Goal: Book appointment/travel/reservation

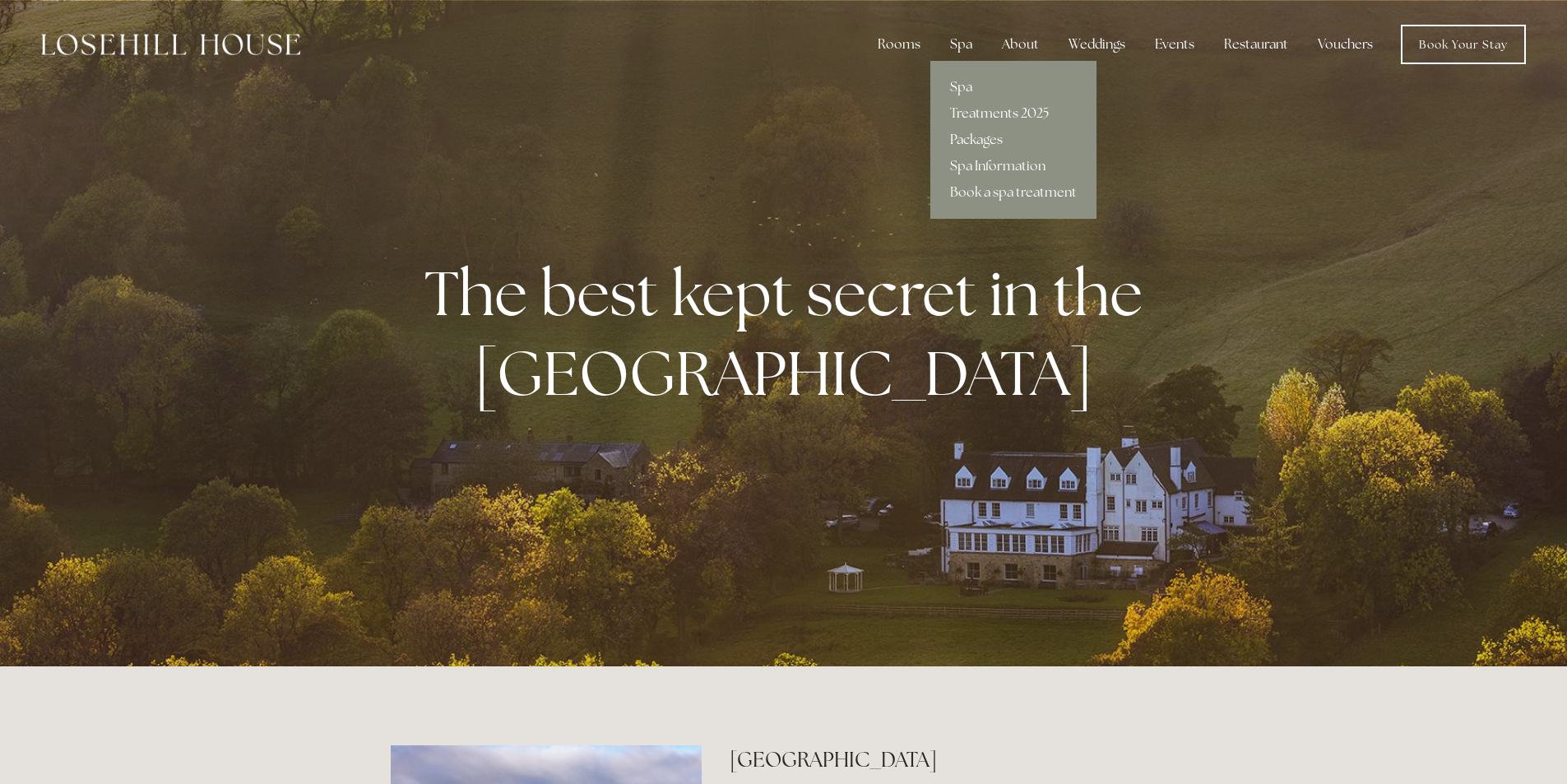
click at [975, 132] on link "Packages" at bounding box center [1013, 140] width 166 height 26
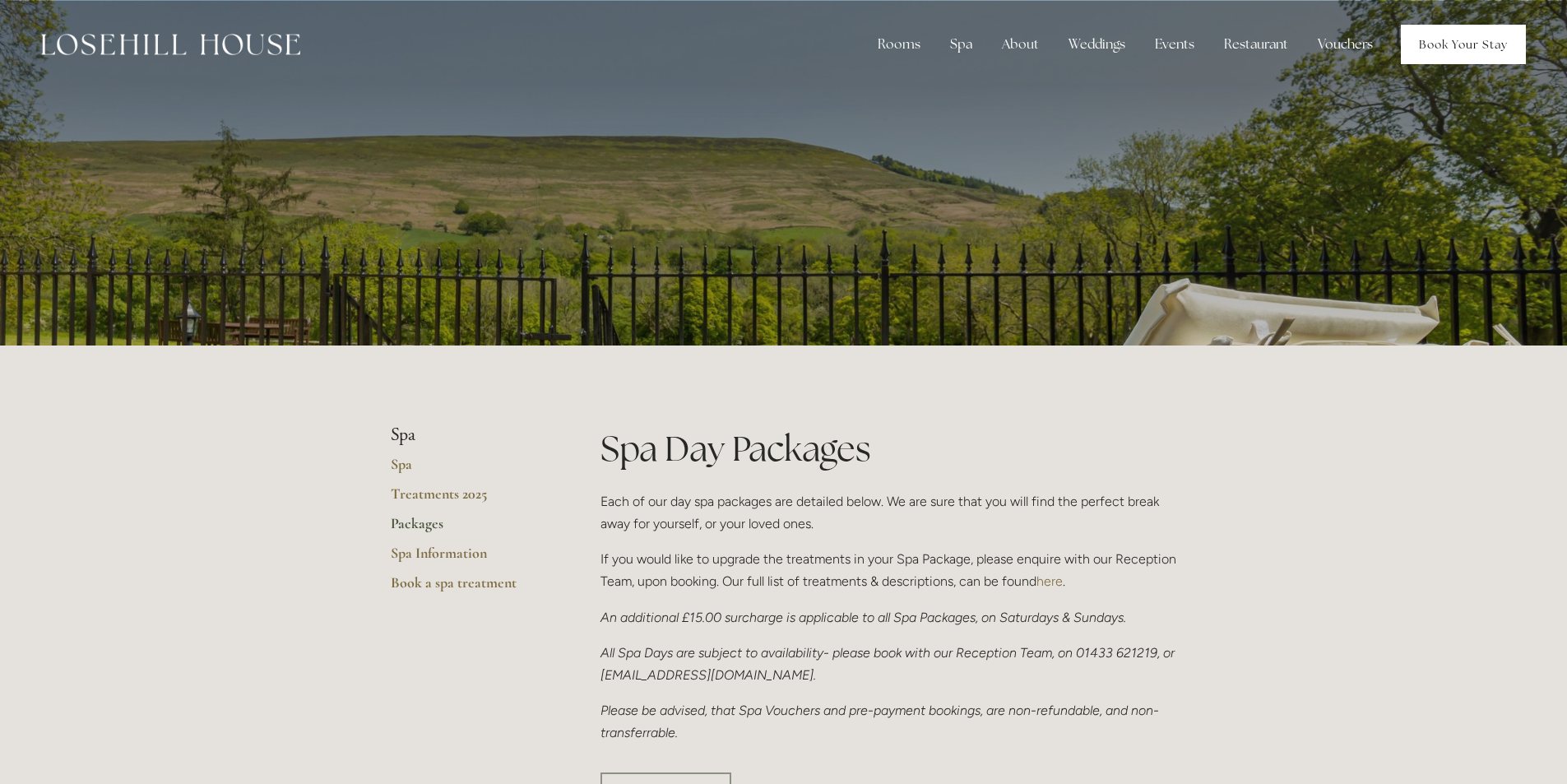
click at [1452, 55] on link "Book Your Stay" at bounding box center [1463, 44] width 125 height 39
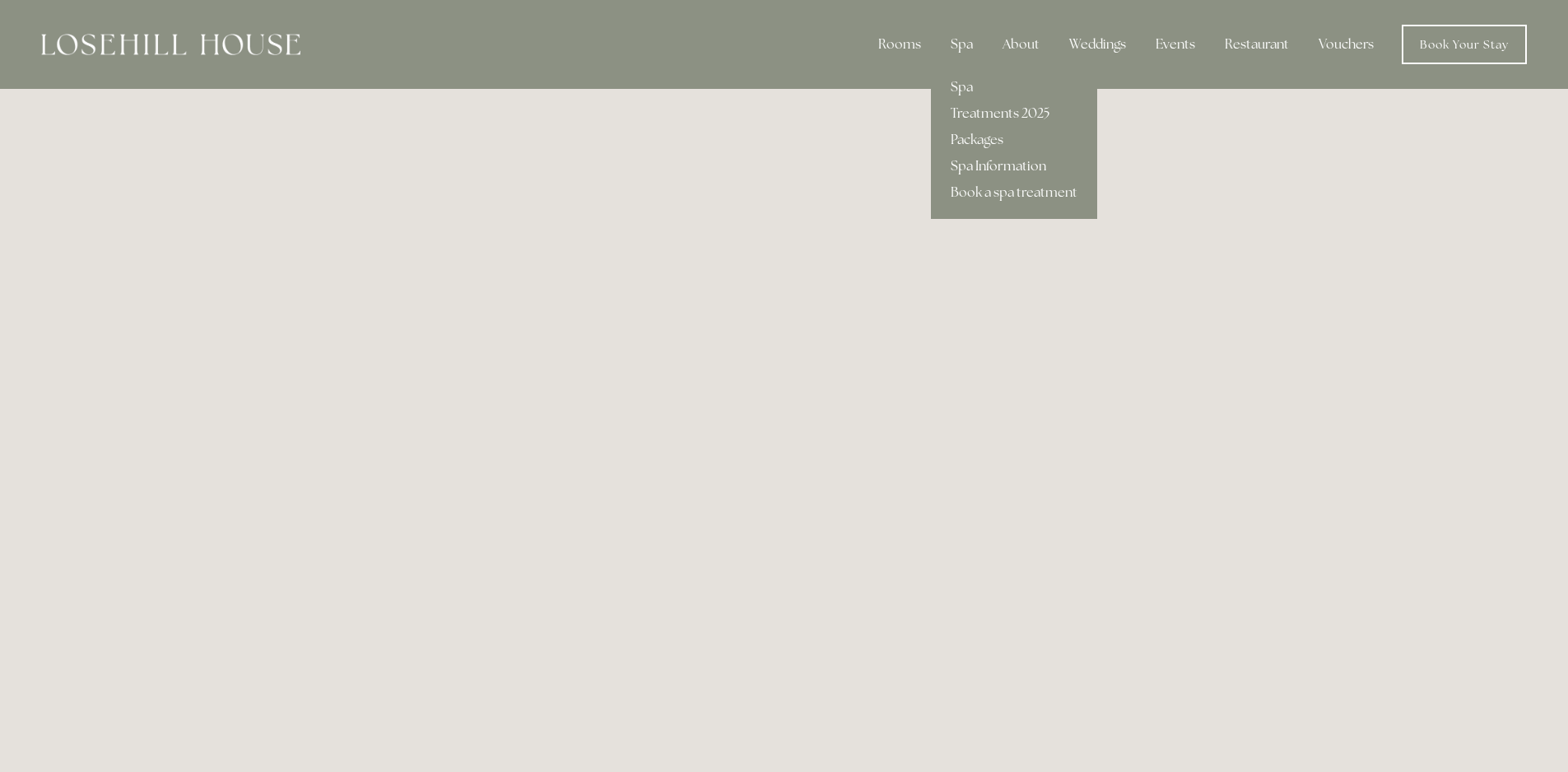
click at [966, 159] on link "Spa Information" at bounding box center [1014, 165] width 166 height 26
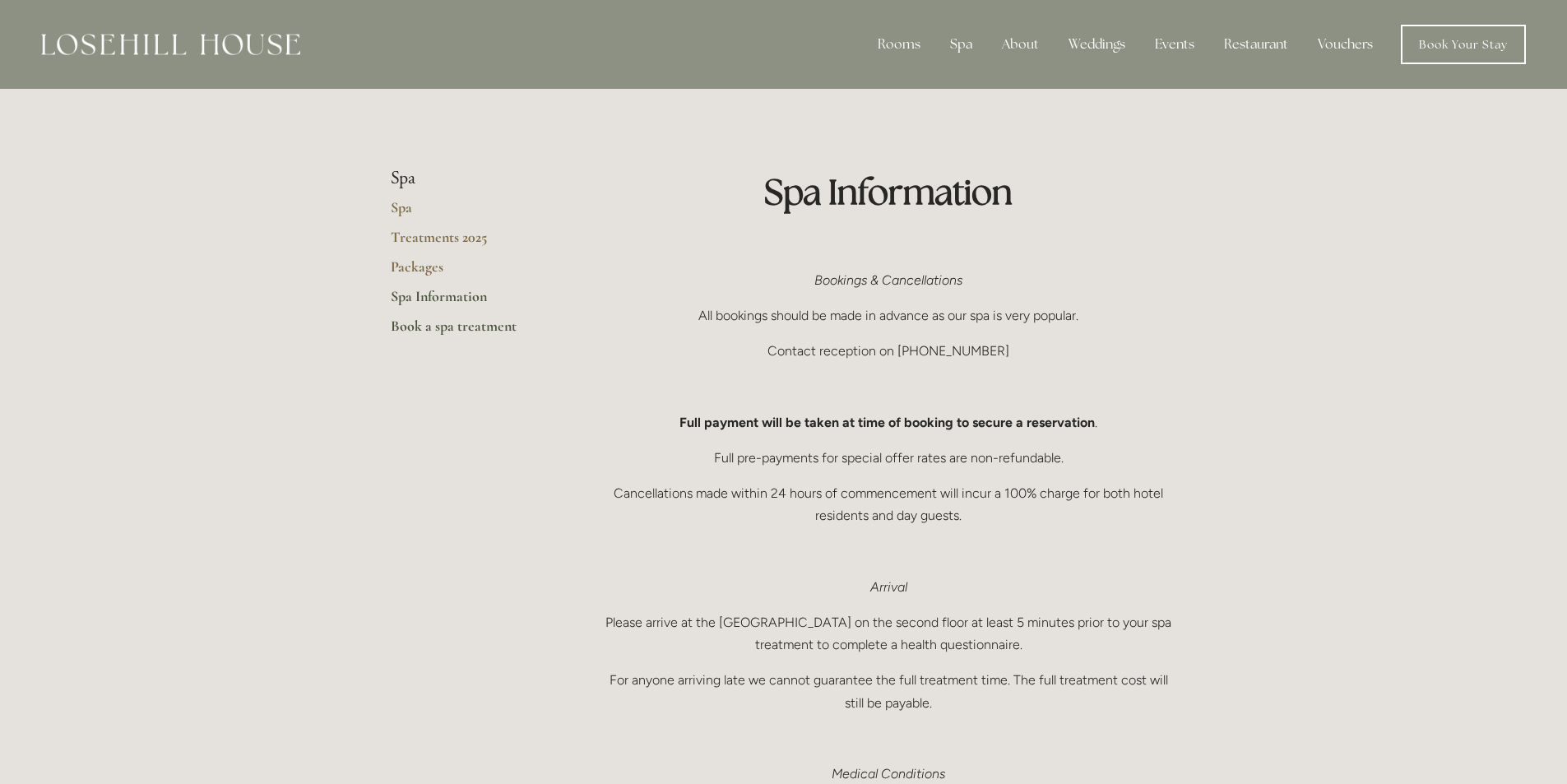
click at [432, 324] on link "Book a spa treatment" at bounding box center [470, 331] width 157 height 29
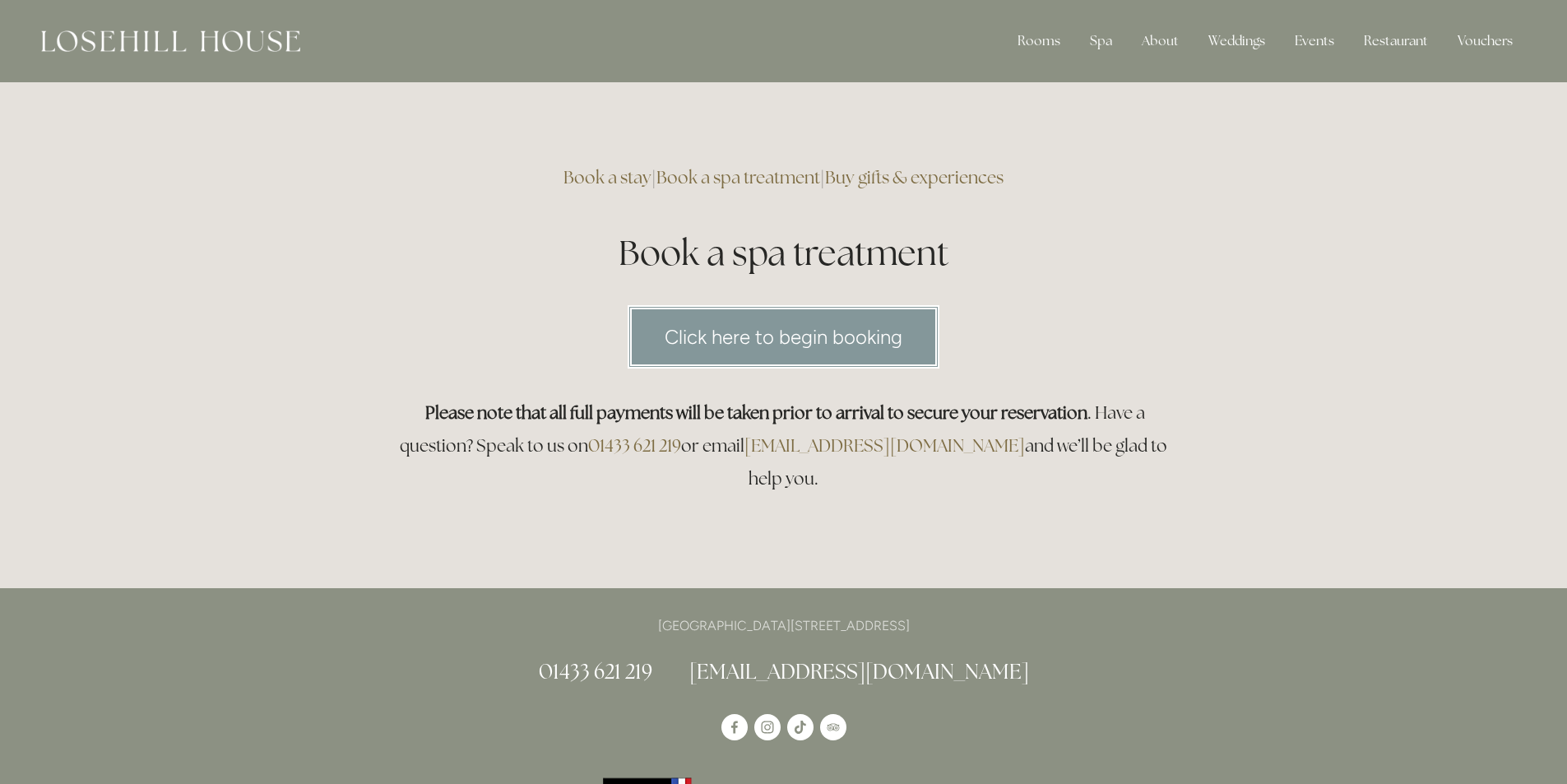
click at [800, 327] on link "Click here to begin booking" at bounding box center [784, 336] width 312 height 64
click at [1025, 163] on link "Offers" at bounding box center [1051, 162] width 106 height 26
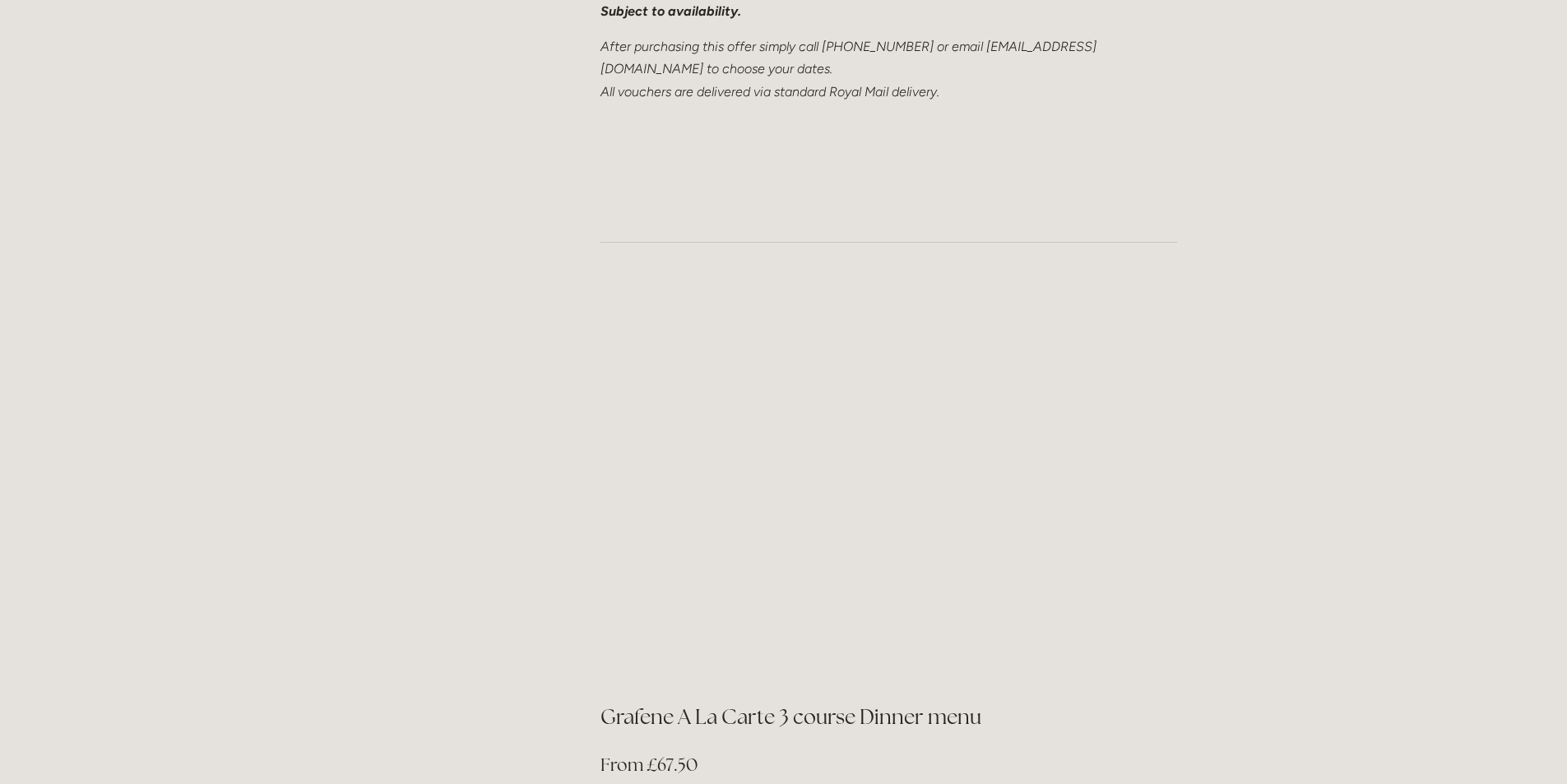
scroll to position [1507, 0]
